Goal: Navigation & Orientation: Find specific page/section

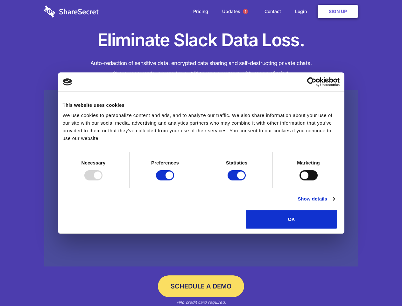
click at [103, 180] on div at bounding box center [93, 175] width 18 height 10
click at [174, 180] on input "Preferences" at bounding box center [165, 175] width 18 height 10
checkbox input "false"
click at [238, 180] on input "Statistics" at bounding box center [237, 175] width 18 height 10
checkbox input "false"
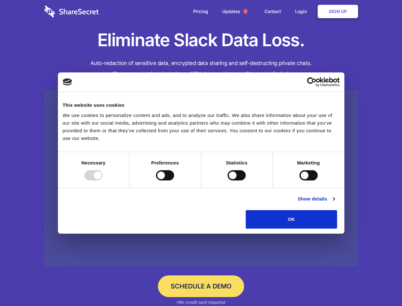
click at [300, 180] on input "Marketing" at bounding box center [309, 175] width 18 height 10
checkbox input "true"
click at [335, 203] on link "Show details" at bounding box center [316, 199] width 37 height 8
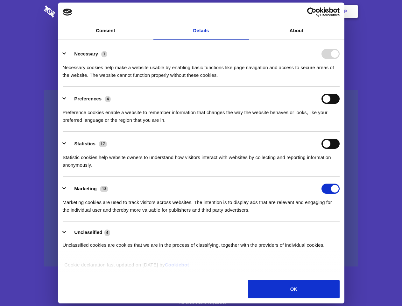
click at [340, 87] on li "Necessary 7 Necessary cookies help make a website usable by enabling basic func…" at bounding box center [201, 64] width 277 height 45
click at [245, 11] on span "1" at bounding box center [245, 11] width 5 height 5
